Goal: Task Accomplishment & Management: Use online tool/utility

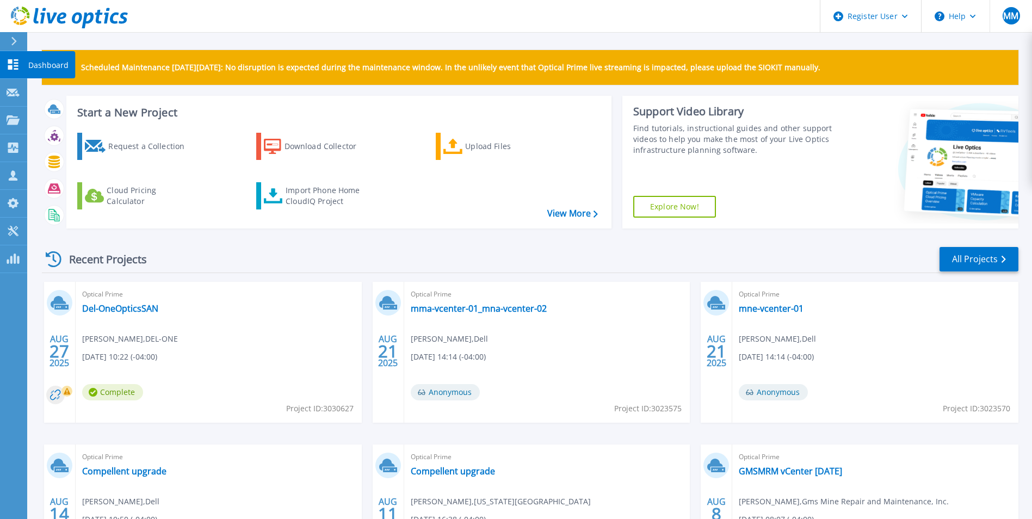
click at [29, 69] on p "Dashboard" at bounding box center [48, 65] width 40 height 28
click at [41, 125] on p "Projects" at bounding box center [42, 121] width 29 height 28
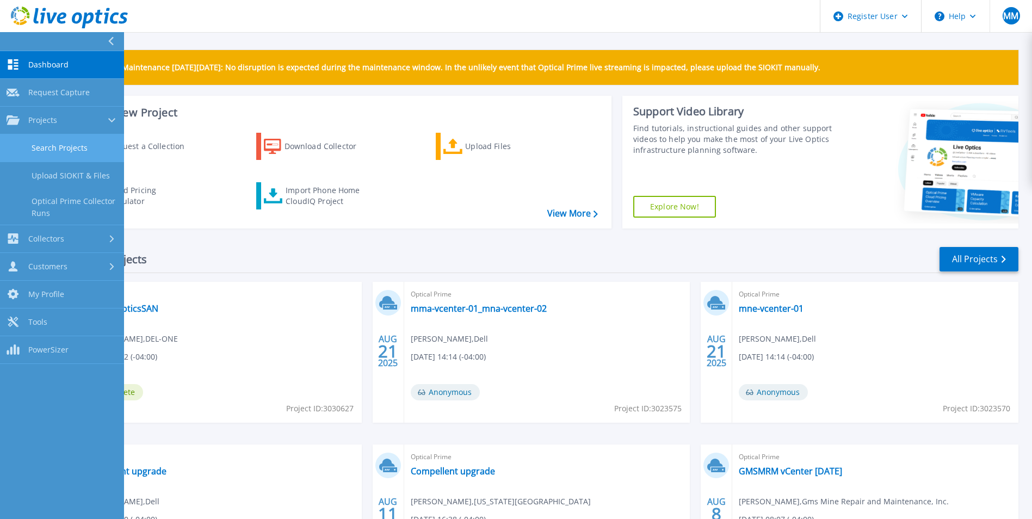
click at [45, 144] on link "Search Projects" at bounding box center [62, 148] width 124 height 28
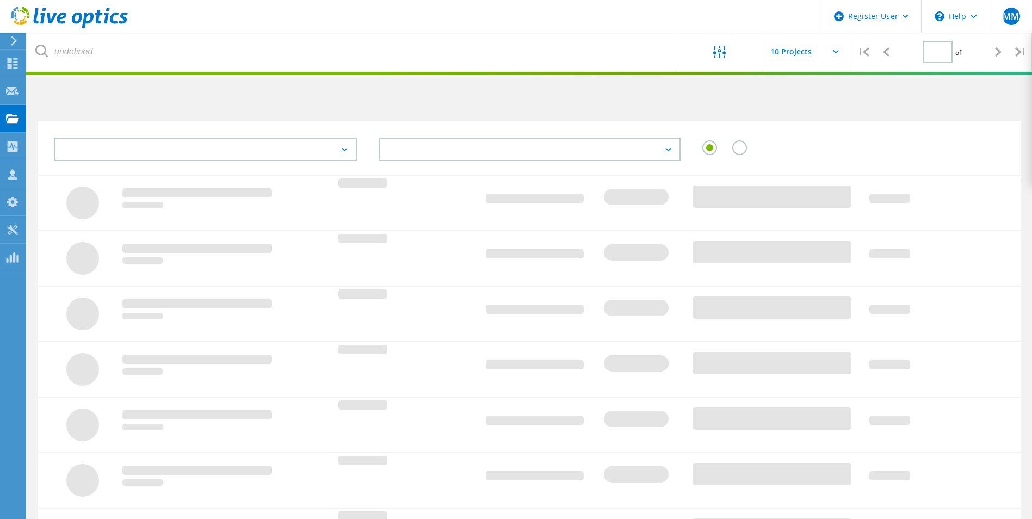
type input "1"
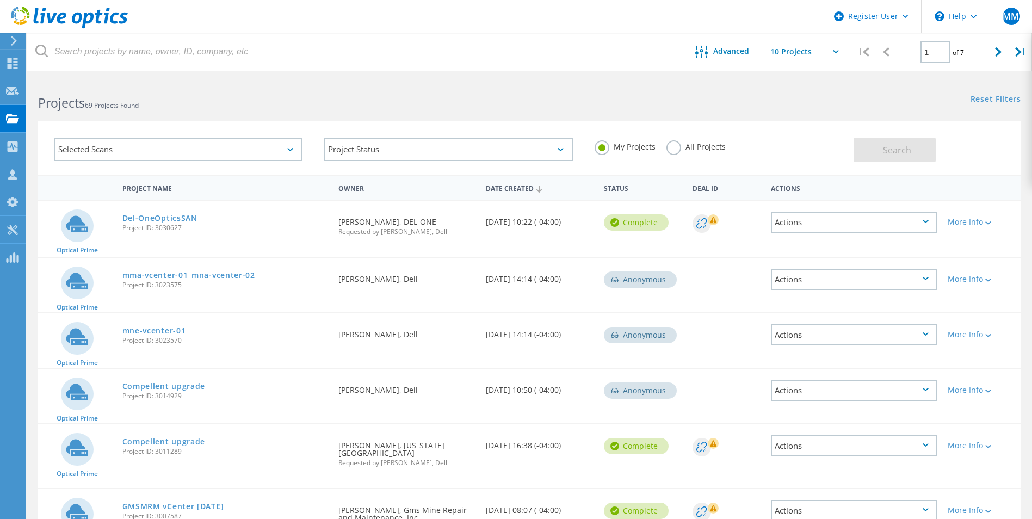
click at [673, 143] on label "All Projects" at bounding box center [696, 145] width 59 height 10
click at [0, 0] on input "All Projects" at bounding box center [0, 0] width 0 height 0
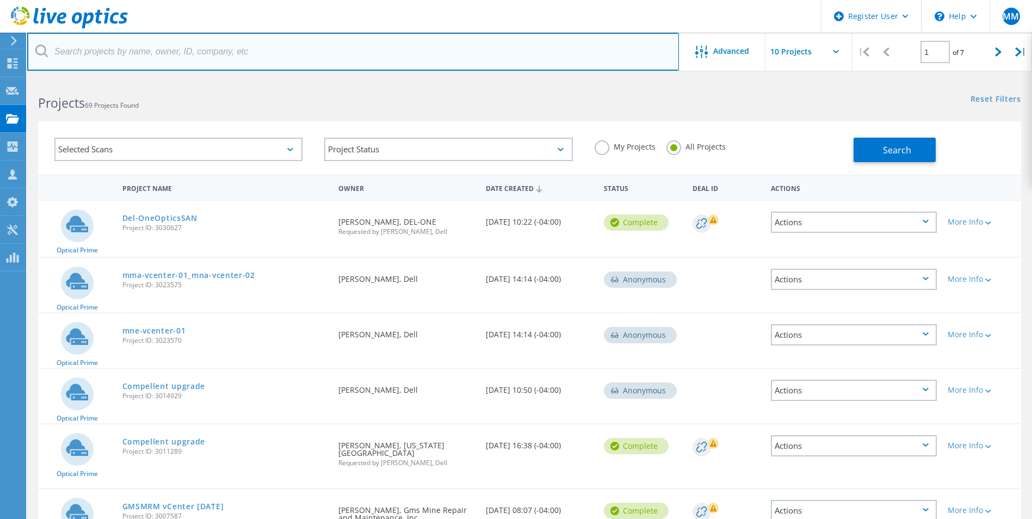
paste input "Douglas.Lilly@AdvantechSecurity.net"
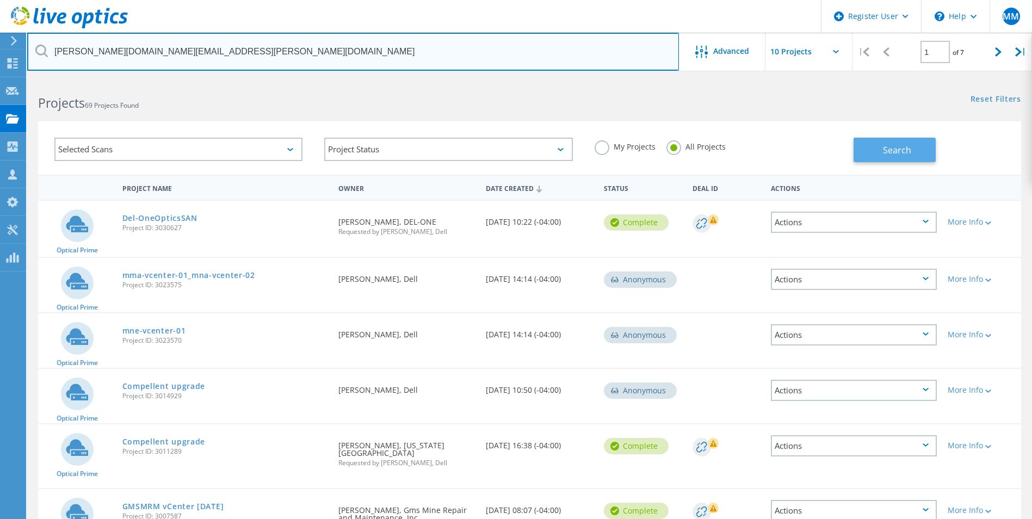
type input "Douglas.Lilly@AdvantechSecurity.net"
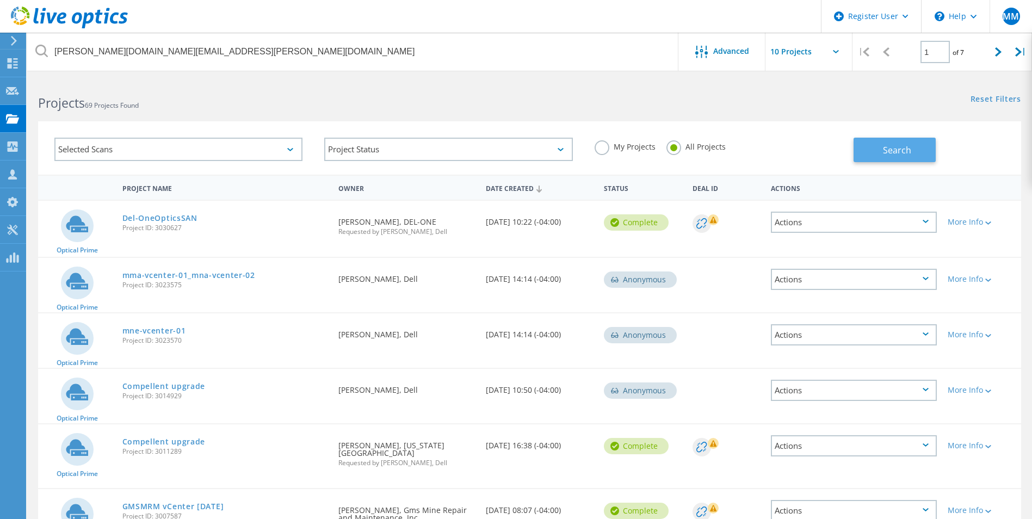
click at [879, 148] on button "Search" at bounding box center [895, 150] width 82 height 24
